Goal: Check status: Check status

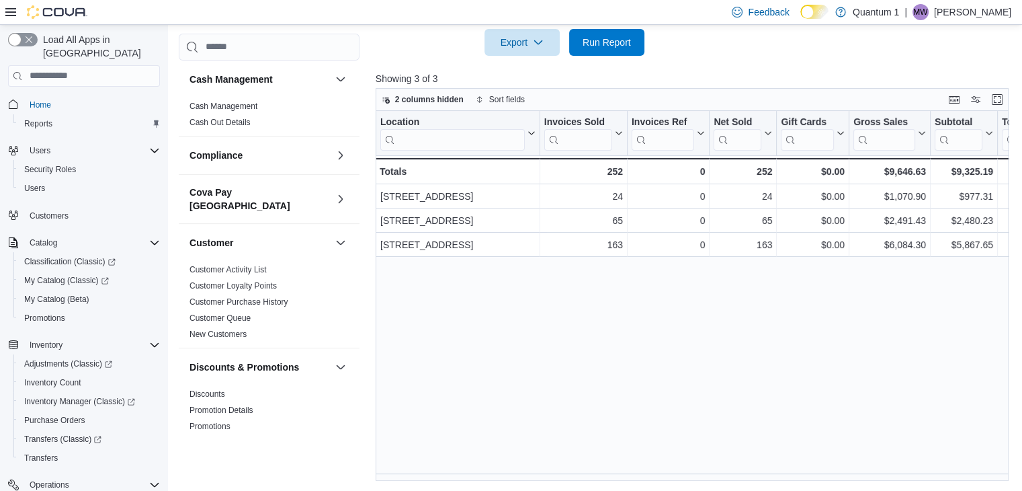
scroll to position [151, 0]
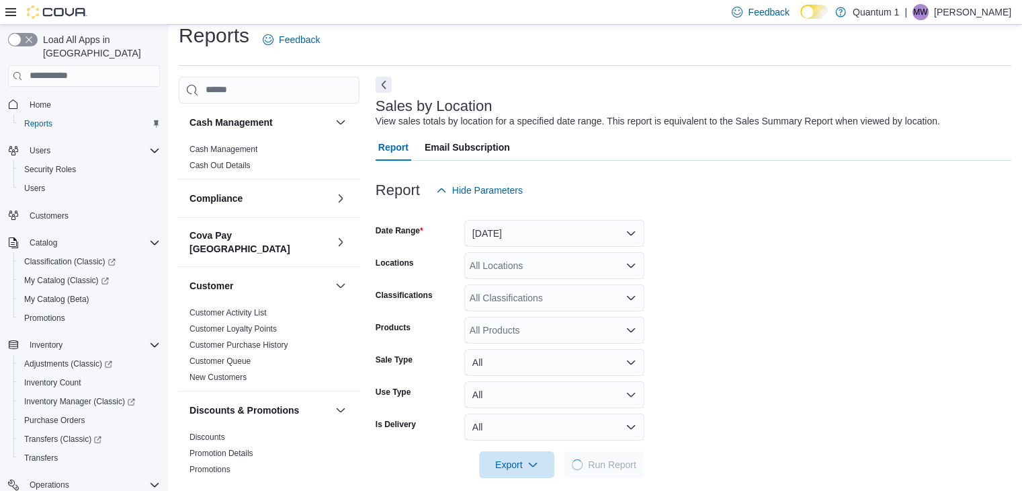
scroll to position [27, 0]
